Goal: Find contact information: Find contact information

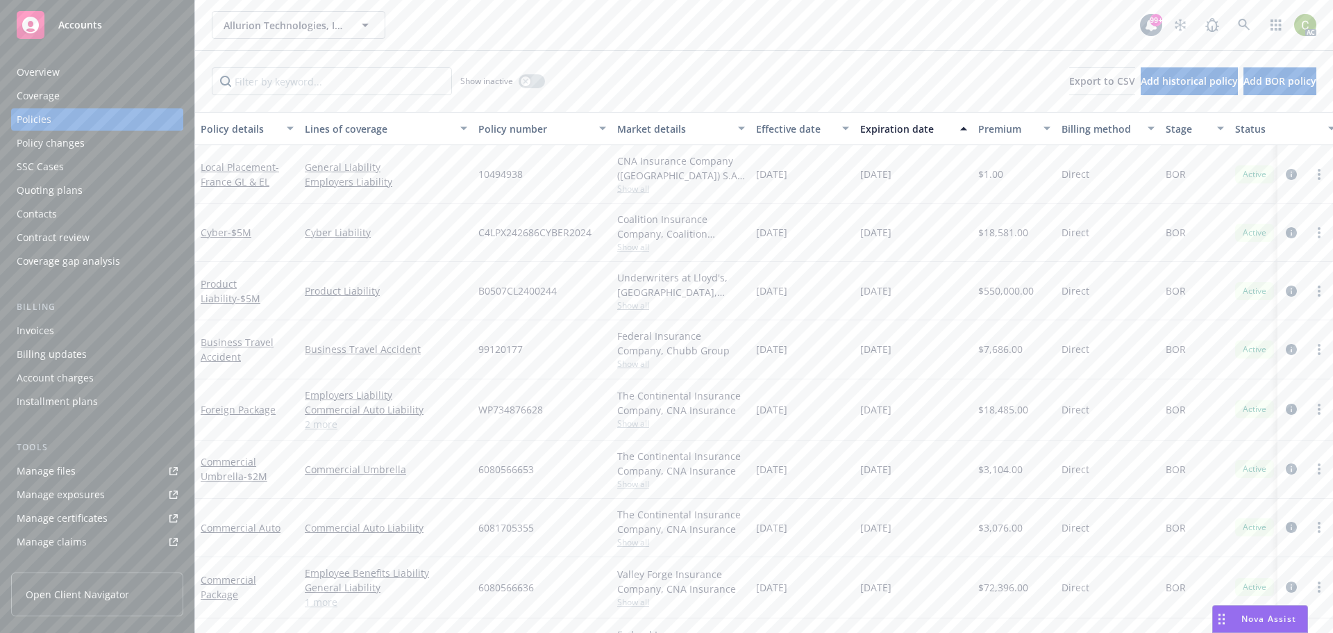
click at [1242, 26] on icon at bounding box center [1244, 25] width 12 height 12
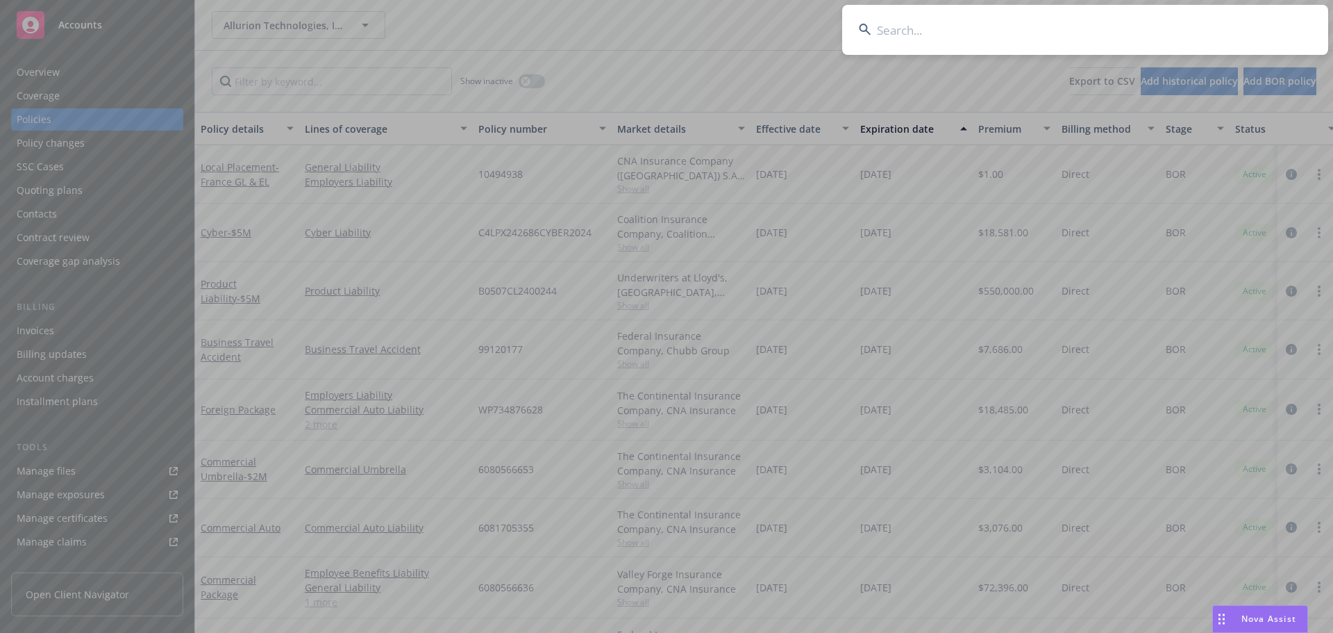
type input "999339303.1"
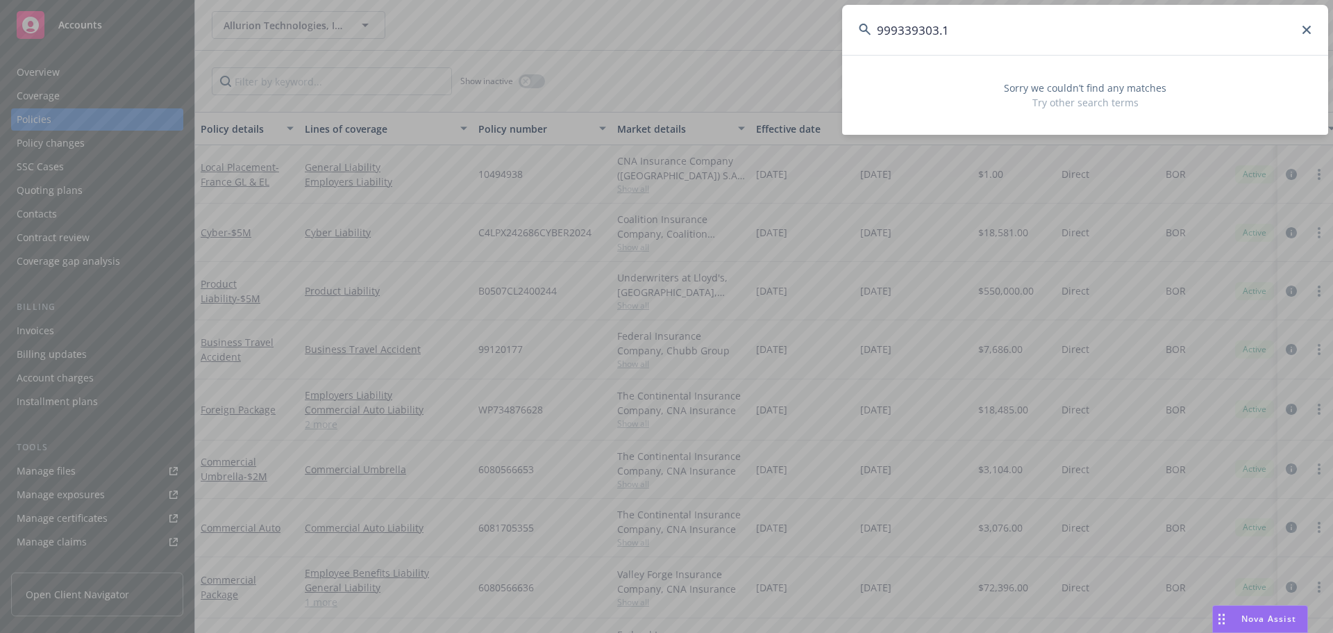
drag, startPoint x: 707, startPoint y: 32, endPoint x: 685, endPoint y: 32, distance: 21.5
click at [685, 32] on div "999339303.1 Sorry we couldn’t find any matches Try other search terms" at bounding box center [666, 316] width 1333 height 633
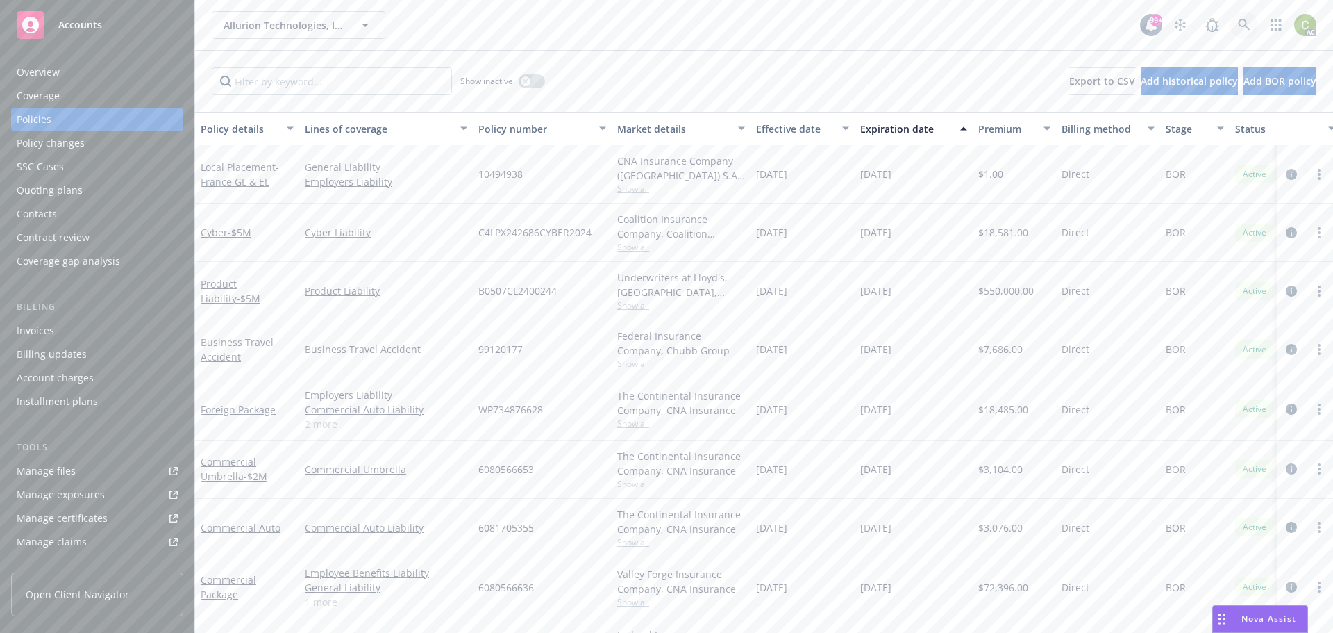
click at [1237, 24] on link at bounding box center [1244, 25] width 28 height 28
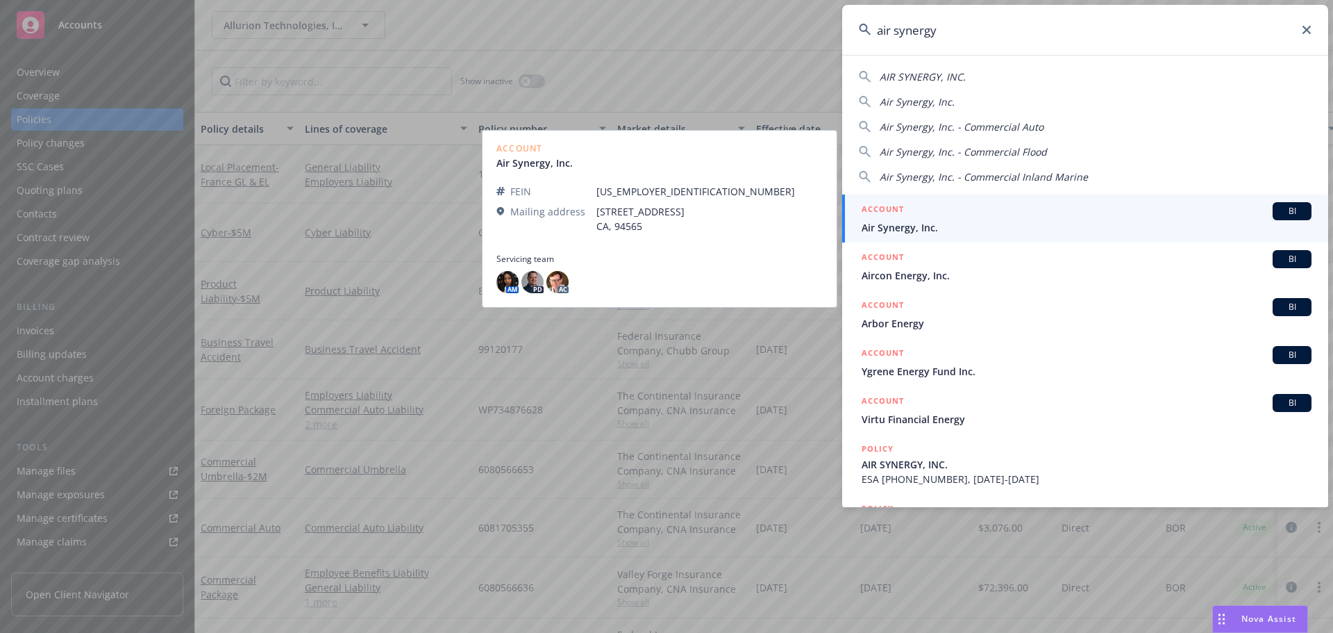
type input "air synergy"
click at [983, 219] on div "ACCOUNT BI" at bounding box center [1087, 211] width 450 height 18
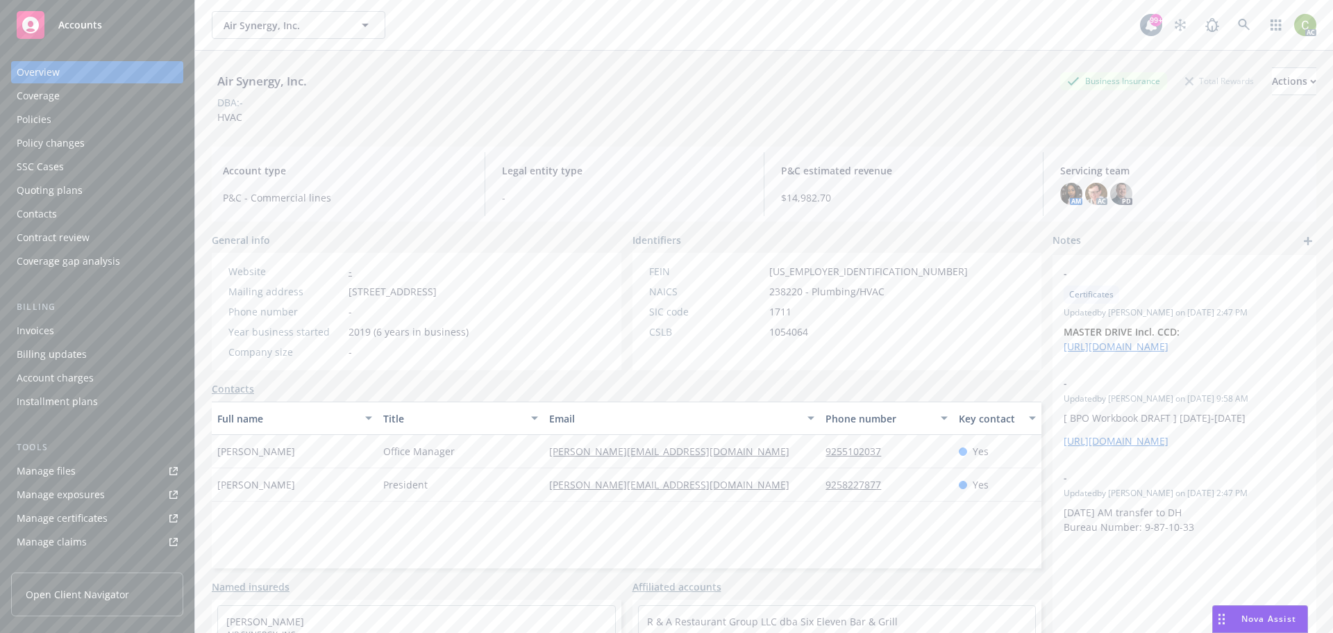
click at [100, 117] on div "Policies" at bounding box center [97, 119] width 161 height 22
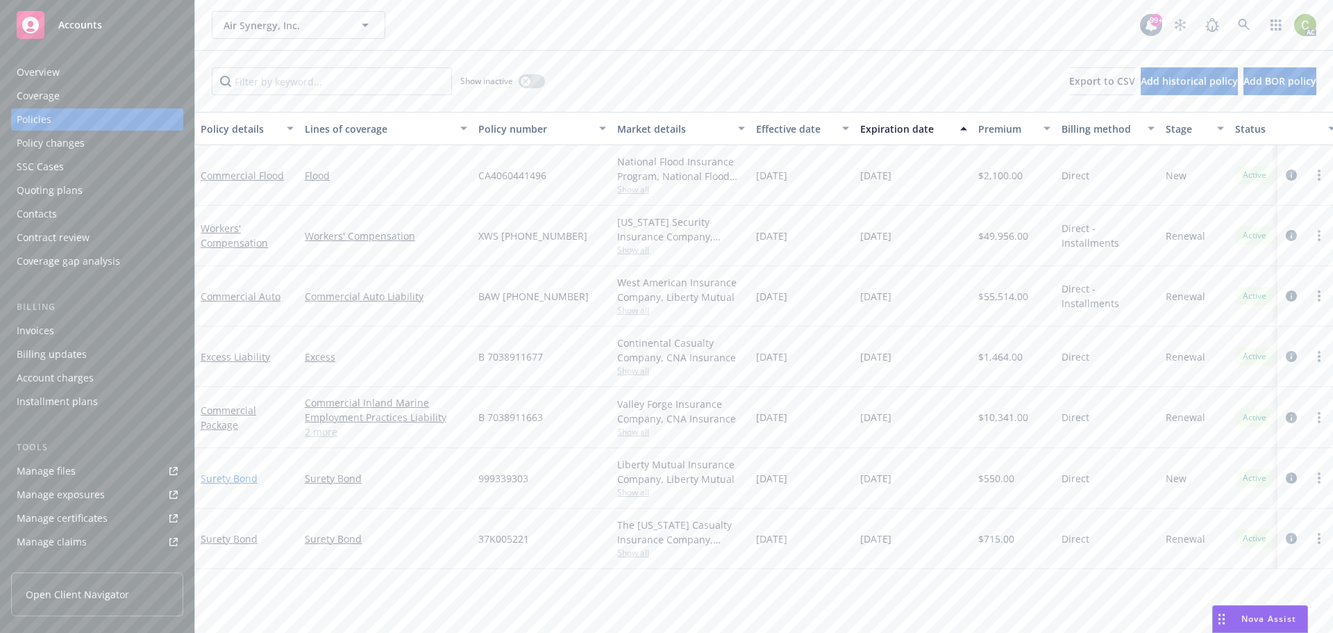
click at [211, 479] on link "Surety Bond" at bounding box center [229, 478] width 57 height 13
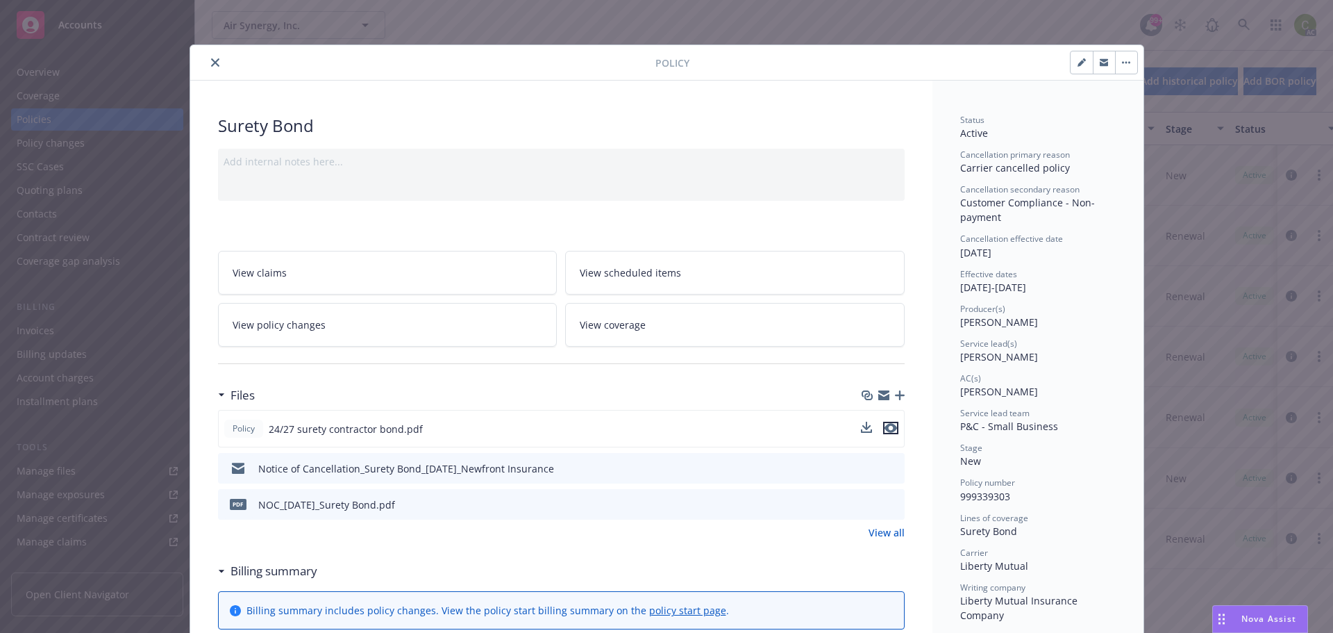
click at [885, 425] on icon "preview file" at bounding box center [891, 428] width 12 height 10
click at [211, 64] on icon "close" at bounding box center [215, 62] width 8 height 8
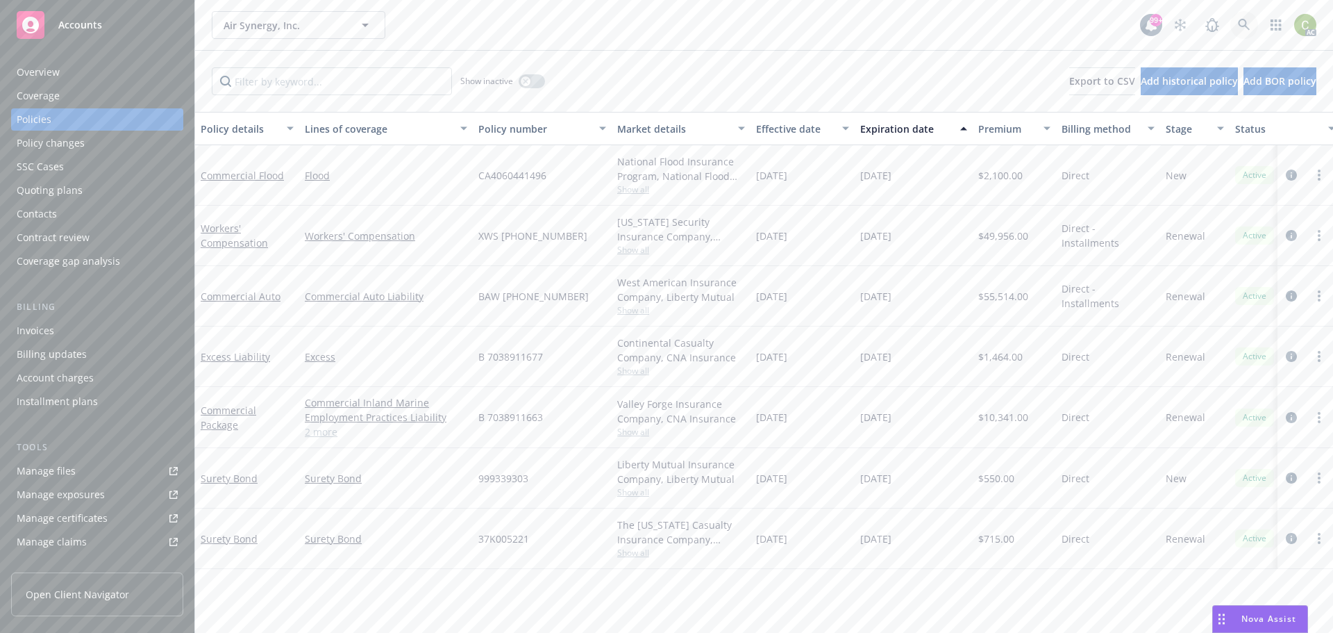
click at [1244, 27] on icon at bounding box center [1244, 25] width 12 height 12
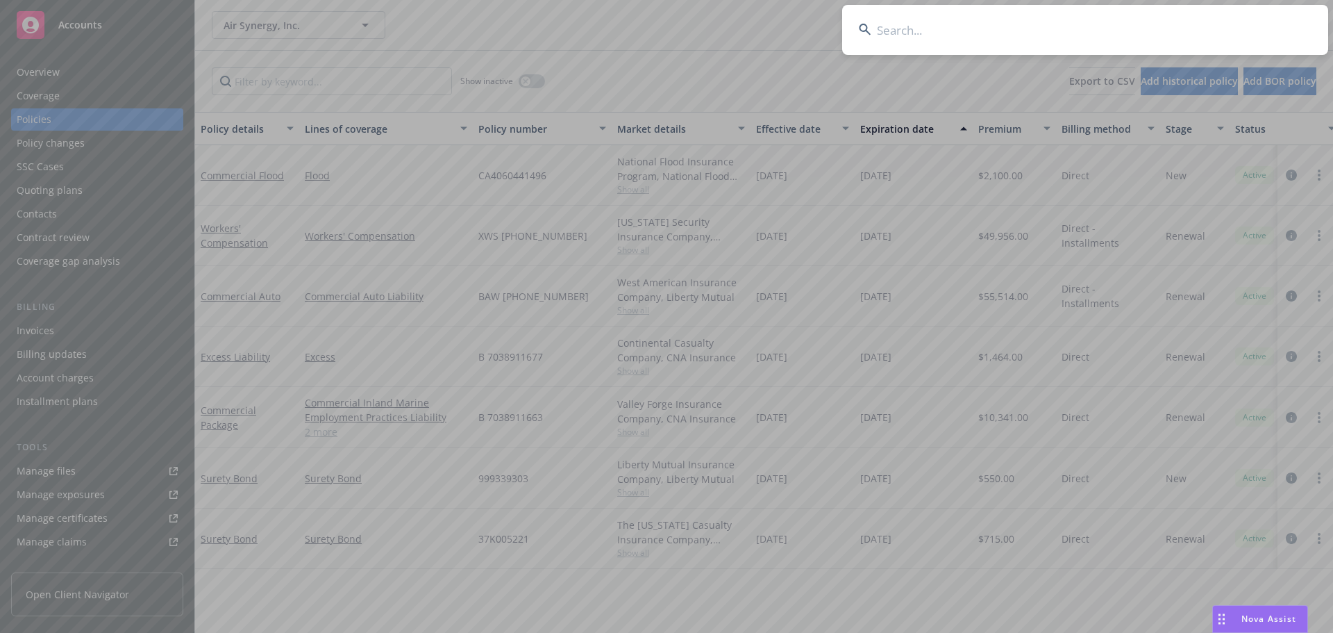
click at [1104, 31] on input at bounding box center [1085, 30] width 486 height 50
paste input "Front Range Land & Livestock"
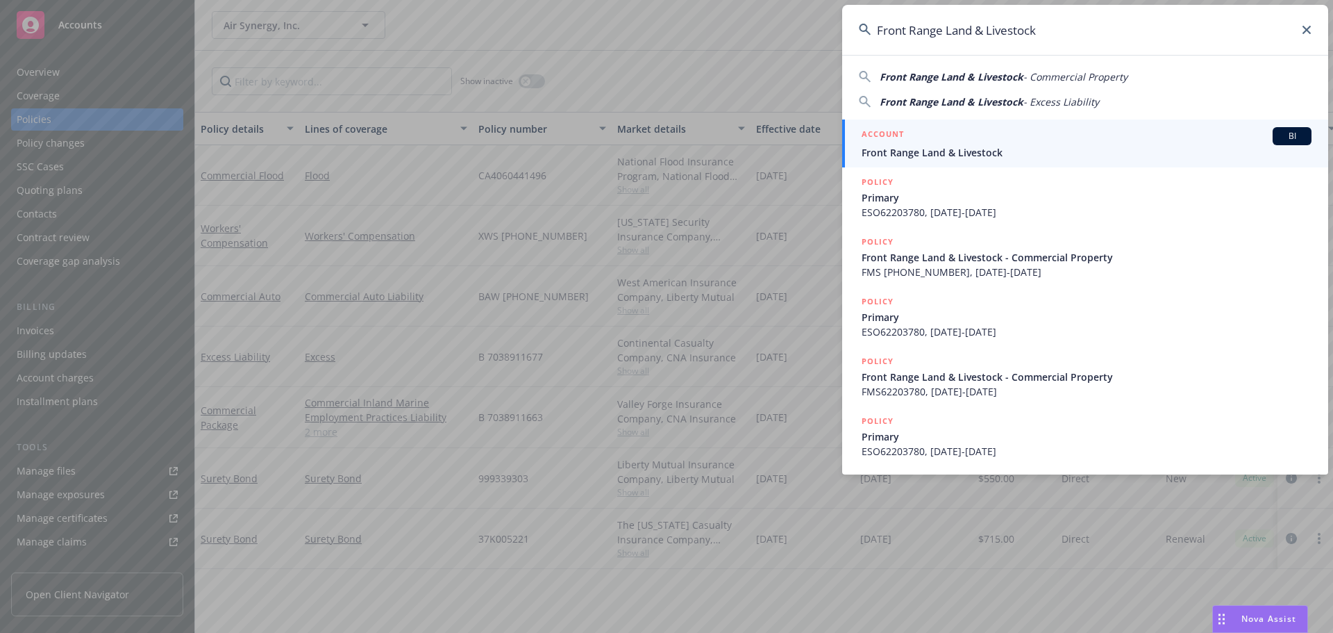
type input "Front Range Land & Livestock"
click at [963, 141] on div "ACCOUNT BI" at bounding box center [1087, 136] width 450 height 18
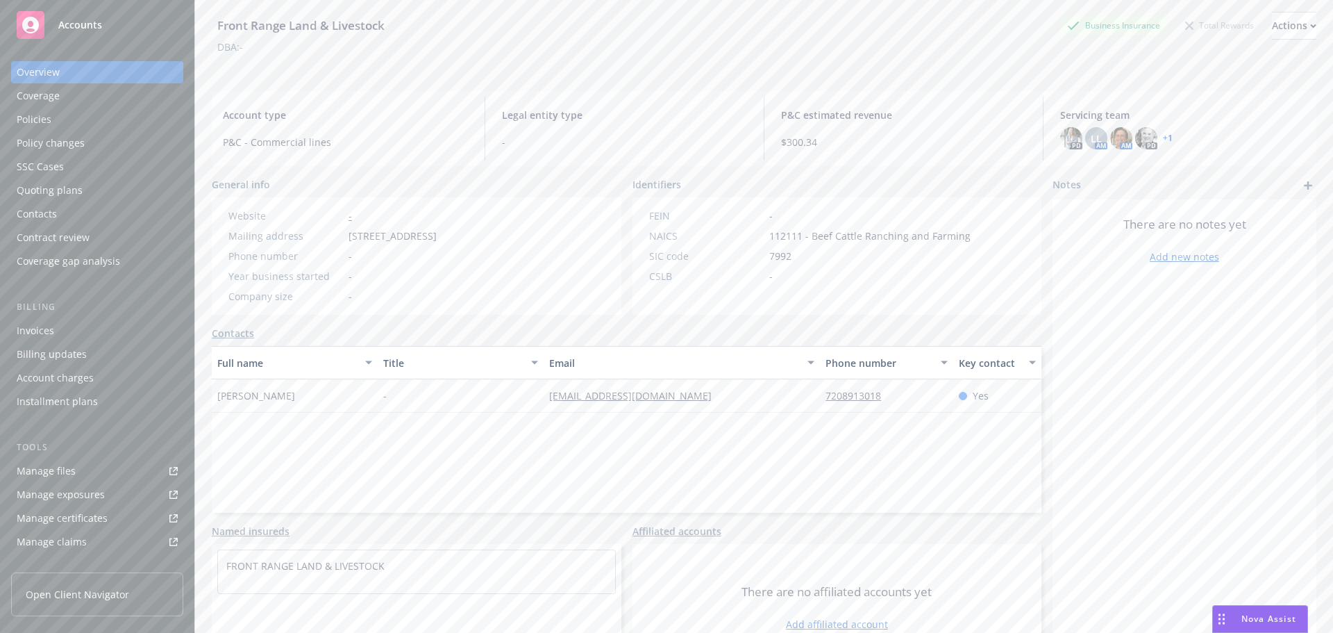
scroll to position [94, 0]
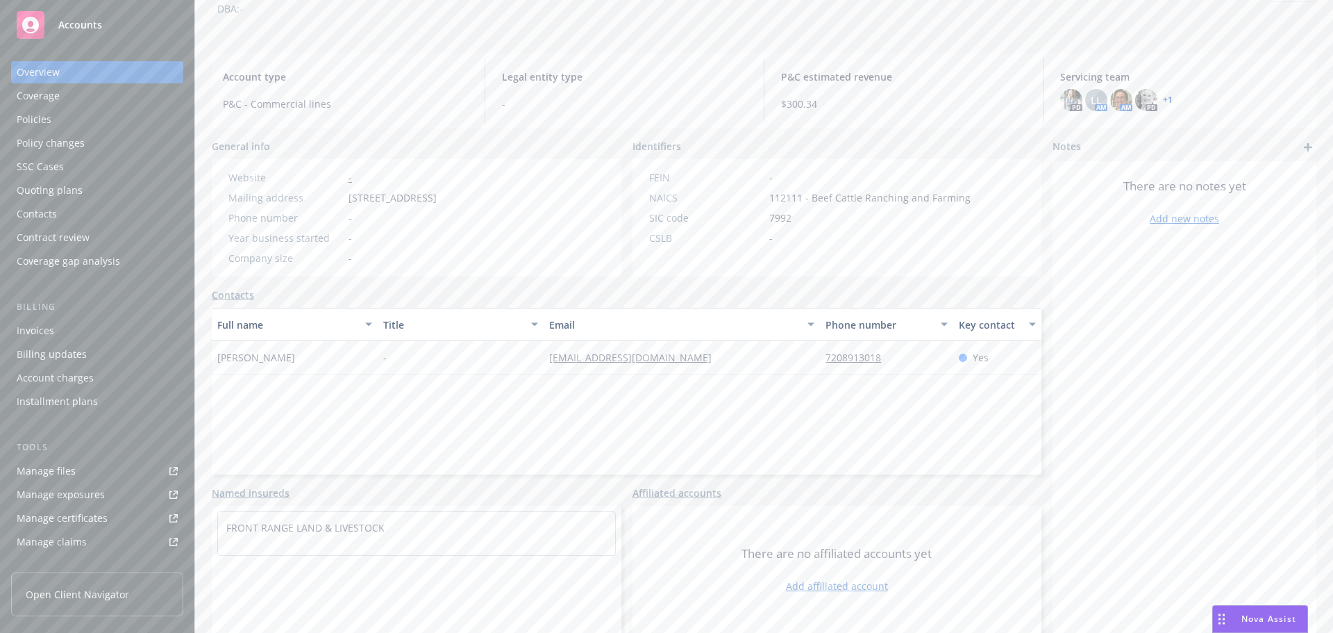
click at [203, 355] on div "Front Range Land & Livestock Business Insurance Total Rewards Actions DBA: - Ac…" at bounding box center [764, 273] width 1138 height 633
copy span "[PERSON_NAME]"
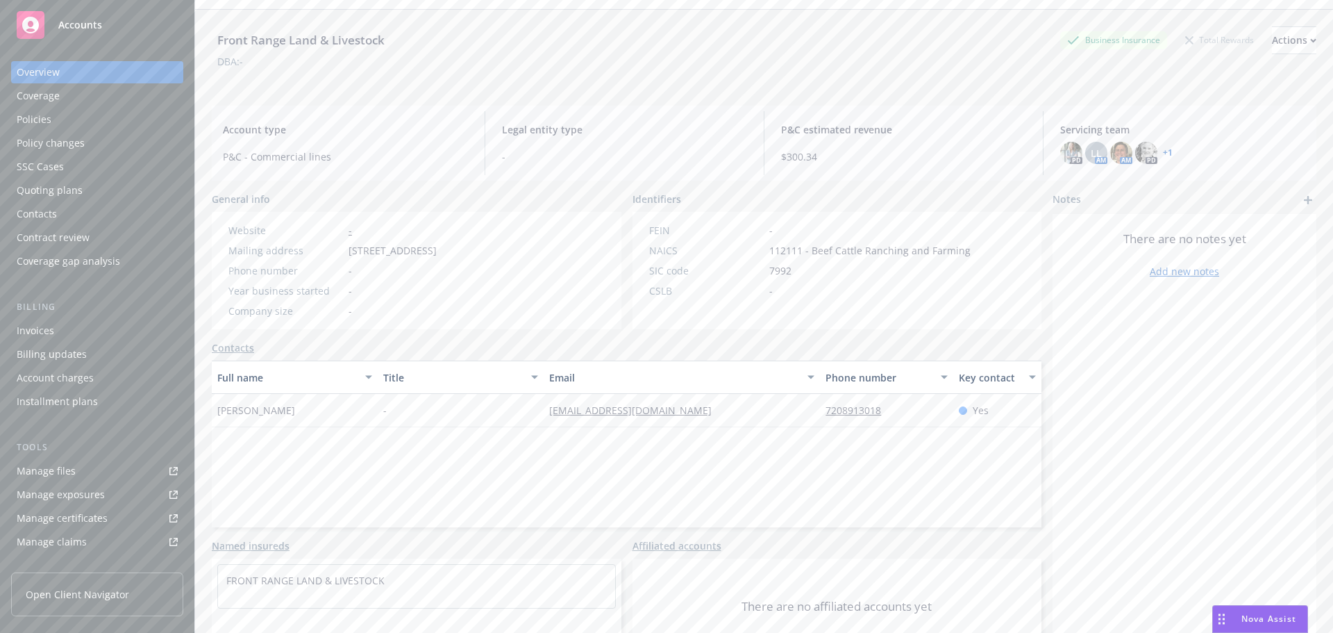
scroll to position [0, 0]
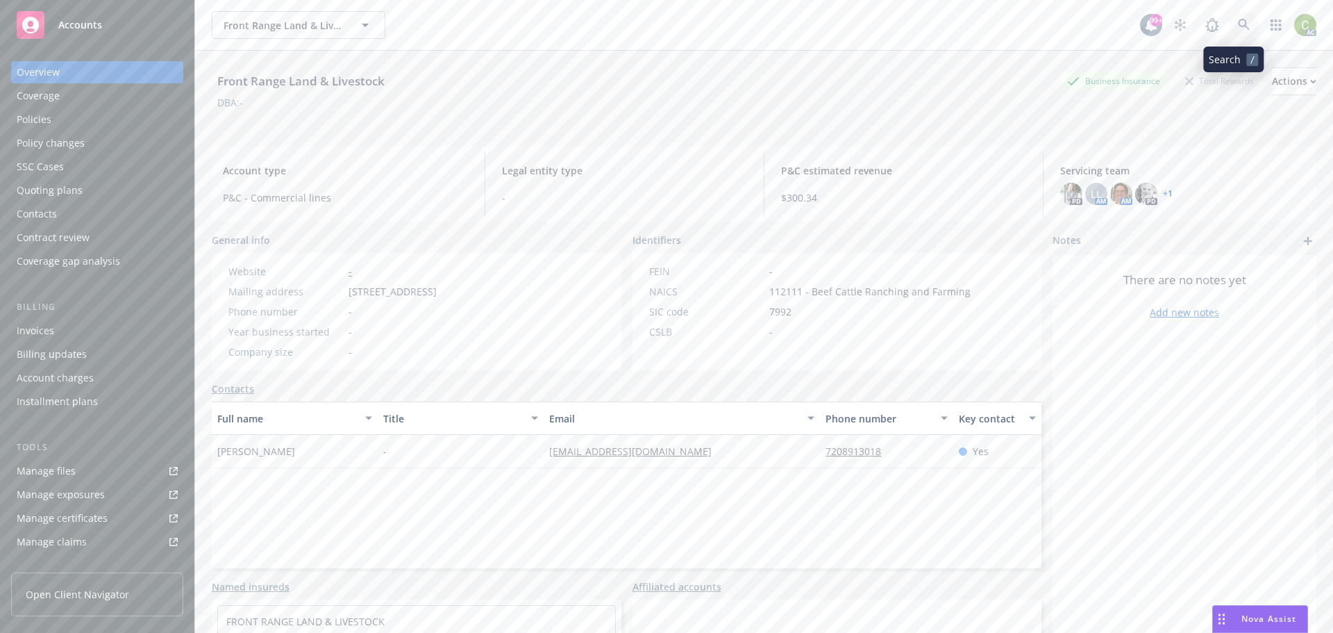
click at [1241, 24] on link at bounding box center [1244, 25] width 28 height 28
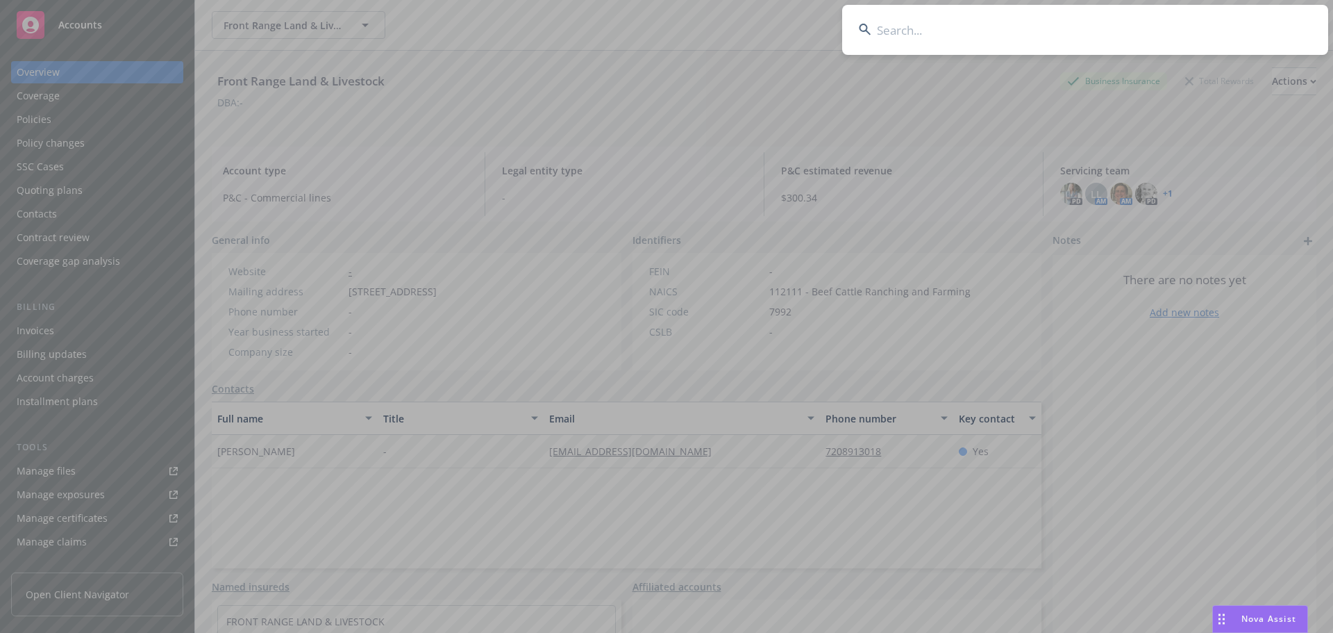
type input "[PERSON_NAME]"
